Goal: Participate in discussion: Engage in conversation with other users on a specific topic

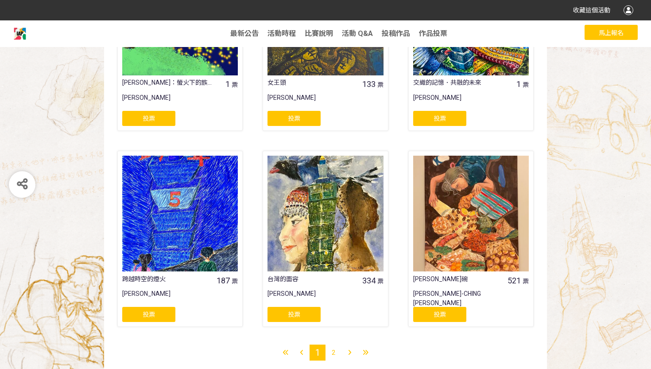
scroll to position [670, 0]
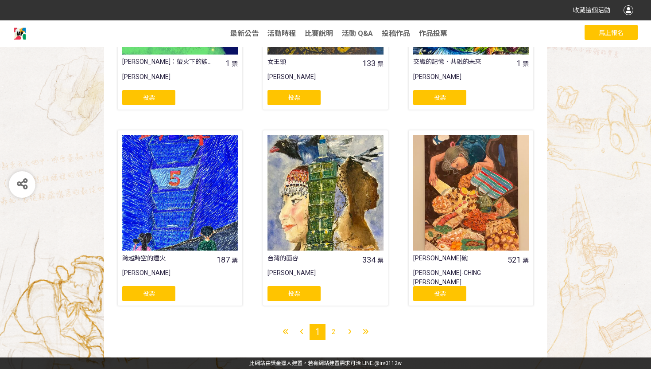
click at [333, 333] on span "2" at bounding box center [334, 331] width 4 height 7
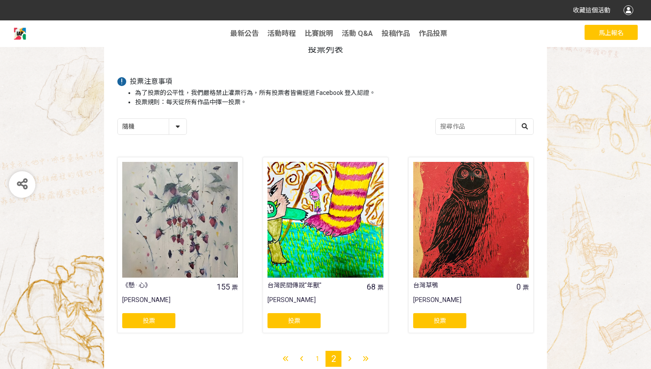
scroll to position [82, 0]
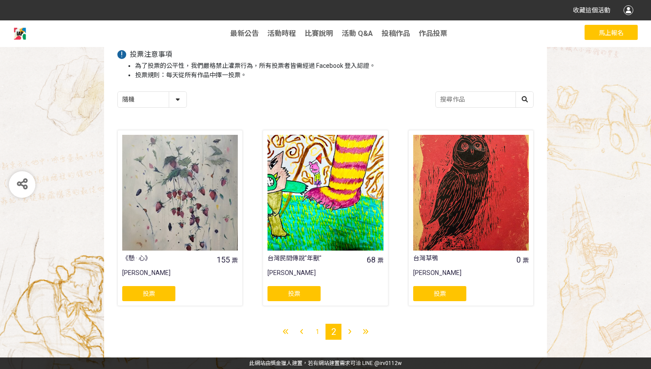
click at [320, 332] on div "1" at bounding box center [318, 332] width 16 height 16
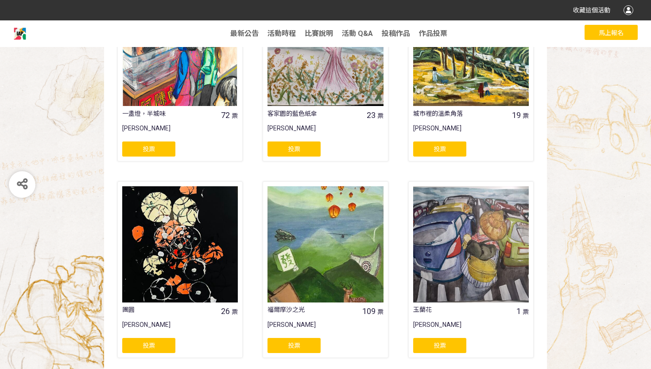
scroll to position [226, 0]
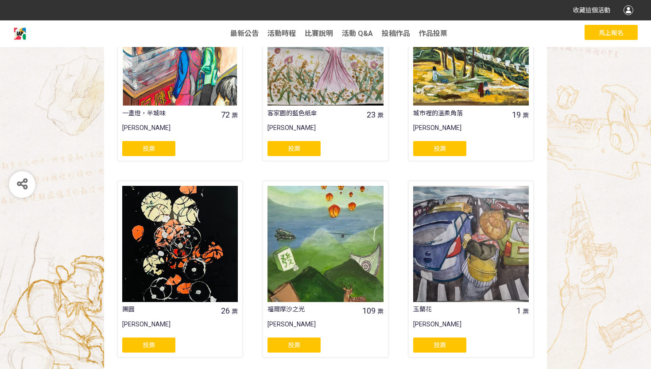
click at [300, 343] on span "投票" at bounding box center [294, 344] width 12 height 7
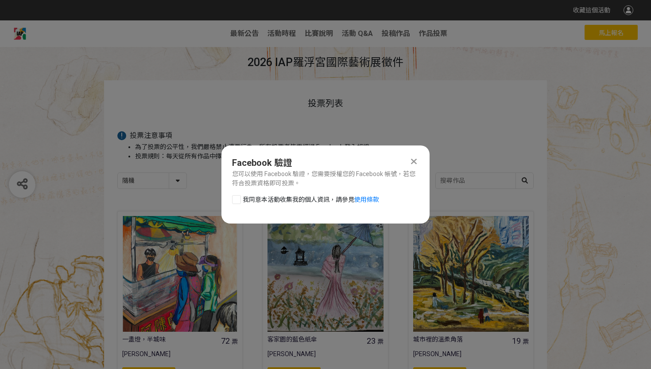
scroll to position [0, 0]
click at [236, 199] on div at bounding box center [236, 199] width 9 height 9
checkbox input "true"
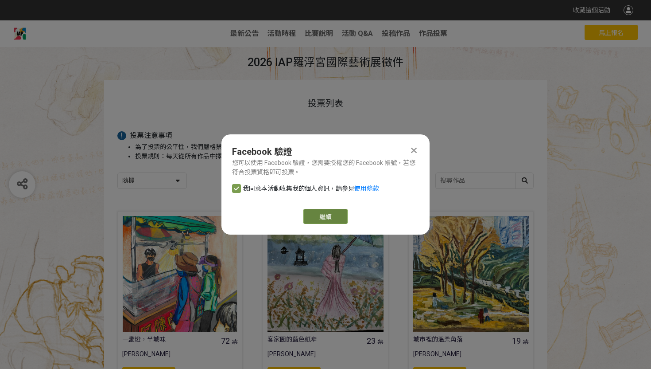
click at [306, 217] on button "繼續" at bounding box center [326, 216] width 44 height 15
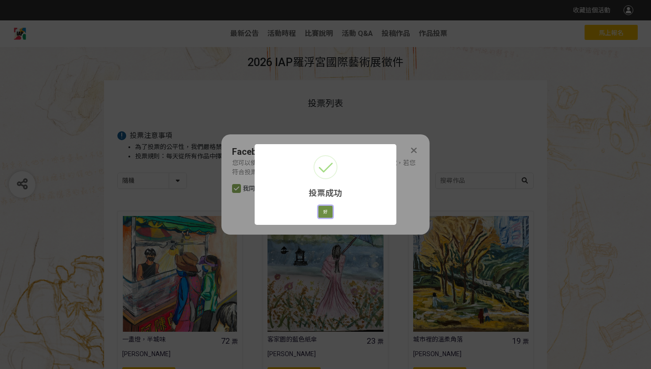
click at [329, 211] on button "好" at bounding box center [326, 212] width 14 height 12
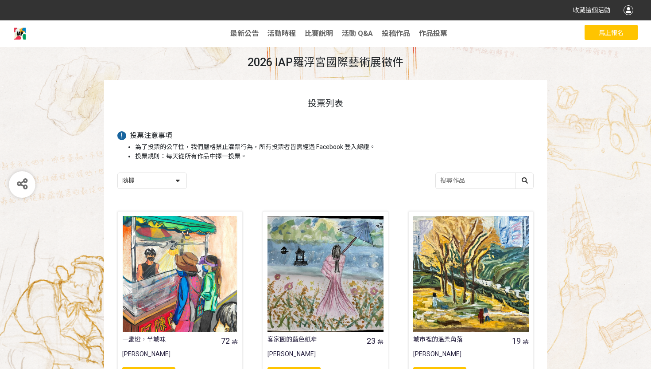
click at [178, 179] on select "隨機 作品 - 由新到舊 作品 - 由舊到新 票數 - 由多到少 票數 - 由少到多" at bounding box center [152, 181] width 69 height 16
select select "vote"
click at [118, 173] on select "隨機 作品 - 由新到舊 作品 - 由舊到新 票數 - 由多到少 票數 - 由少到多" at bounding box center [152, 181] width 69 height 16
